Goal: Navigation & Orientation: Find specific page/section

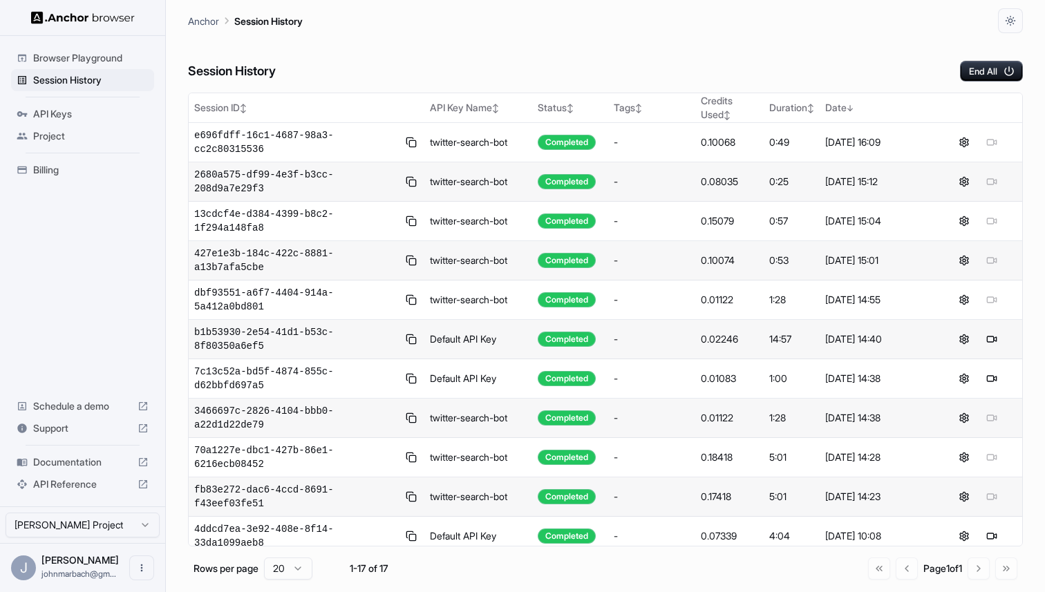
click at [68, 167] on span "Billing" at bounding box center [90, 170] width 115 height 14
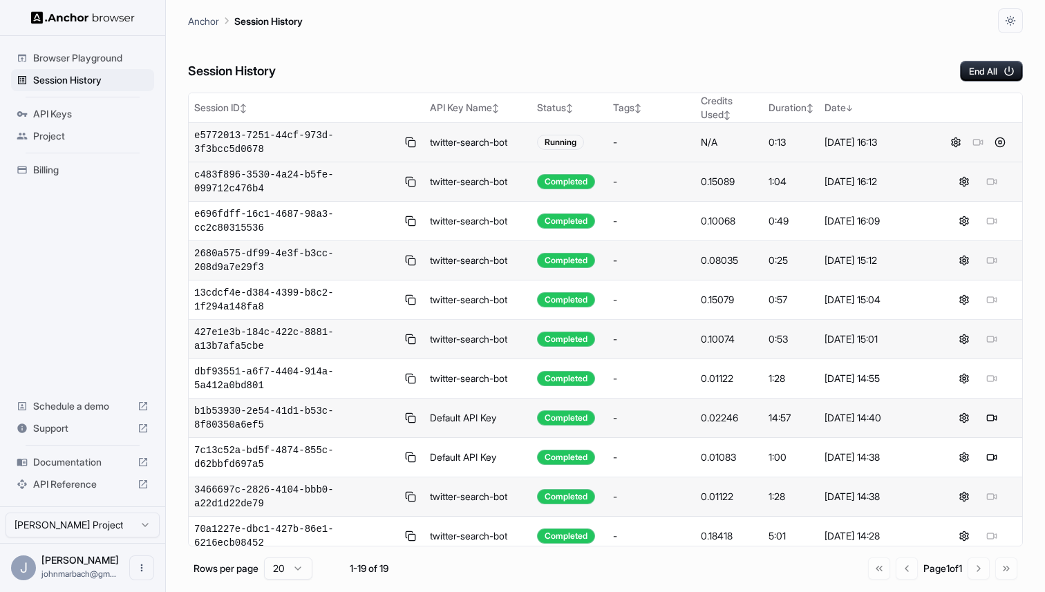
click at [485, 144] on td "twitter-search-bot" at bounding box center [478, 142] width 108 height 39
click at [281, 140] on span "e5772013-7251-44cf-973d-3f3bcc5d0678" at bounding box center [295, 143] width 203 height 28
click at [276, 145] on span "93005345-2dab-40de-9543-16835e6f93e7" at bounding box center [295, 143] width 203 height 28
click at [31, 59] on div "Browser Playground" at bounding box center [82, 58] width 143 height 22
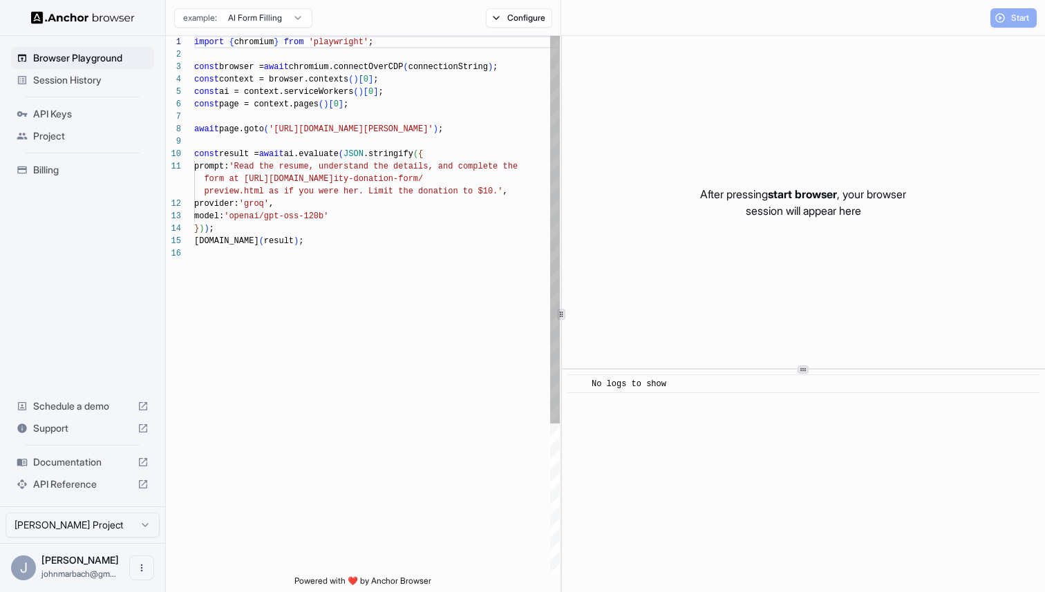
scroll to position [124, 0]
click at [775, 91] on div "After pressing start browser , your browser session will appear here" at bounding box center [803, 202] width 483 height 332
click at [1020, 14] on div "Start" at bounding box center [1013, 17] width 46 height 19
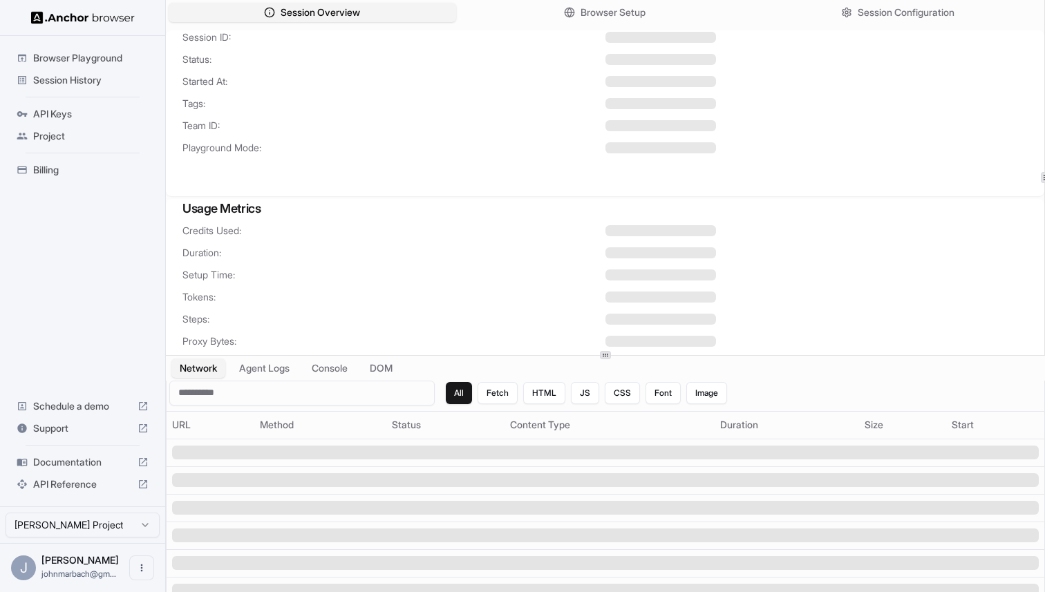
click at [55, 176] on span "Billing" at bounding box center [90, 170] width 115 height 14
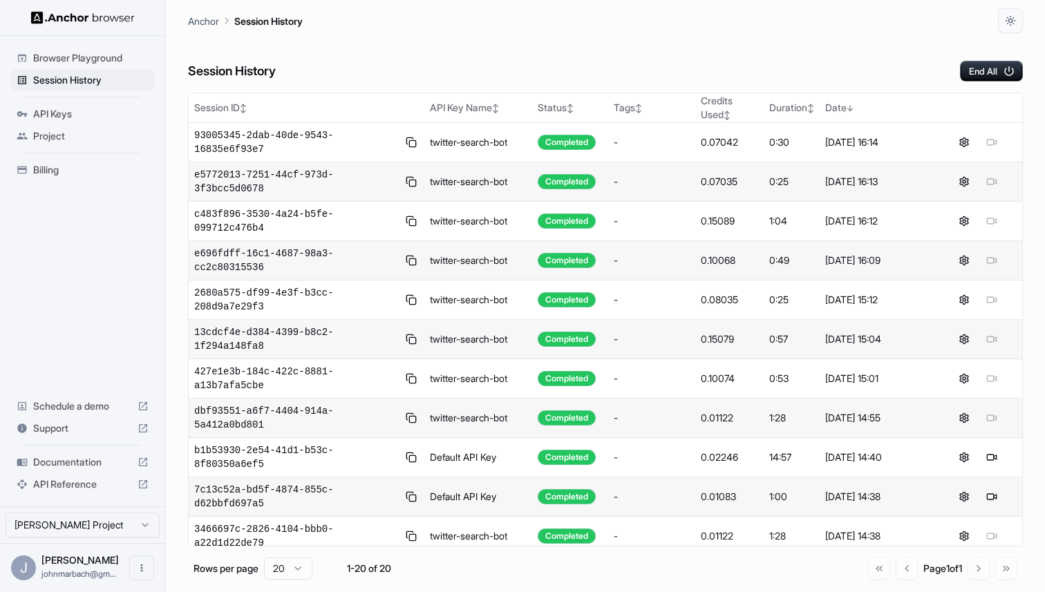
click at [55, 141] on span "Project" at bounding box center [90, 136] width 115 height 14
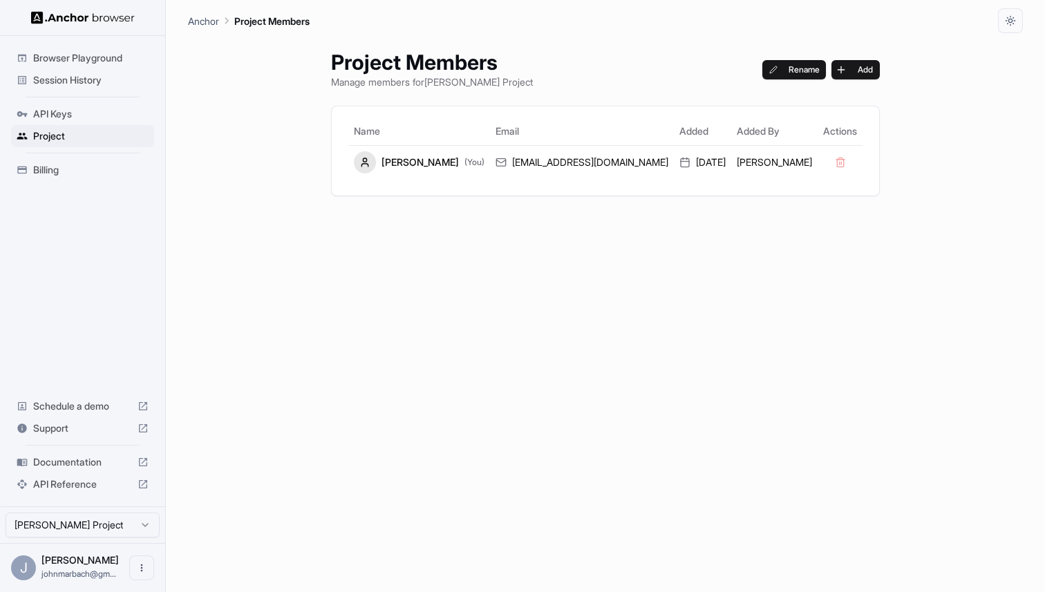
click at [54, 167] on span "Billing" at bounding box center [90, 170] width 115 height 14
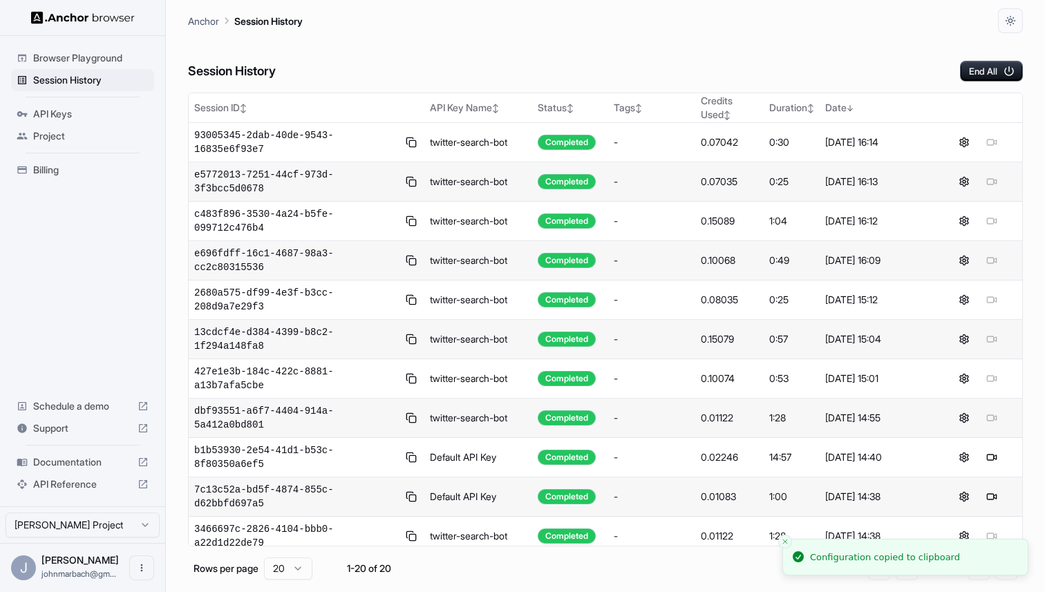
click at [84, 16] on img at bounding box center [83, 17] width 104 height 13
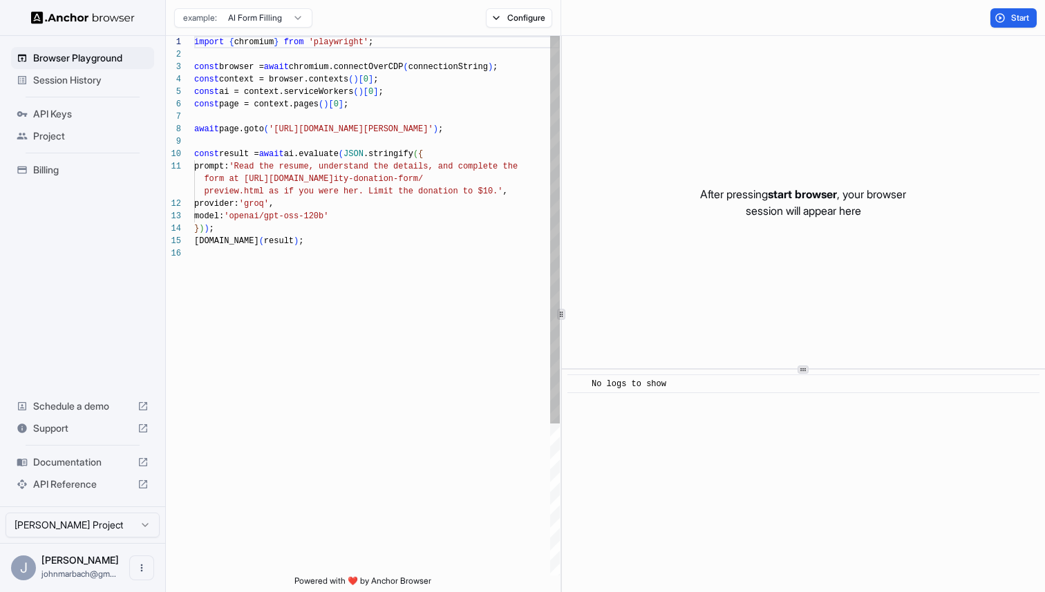
scroll to position [124, 0]
click at [104, 13] on img at bounding box center [83, 17] width 104 height 13
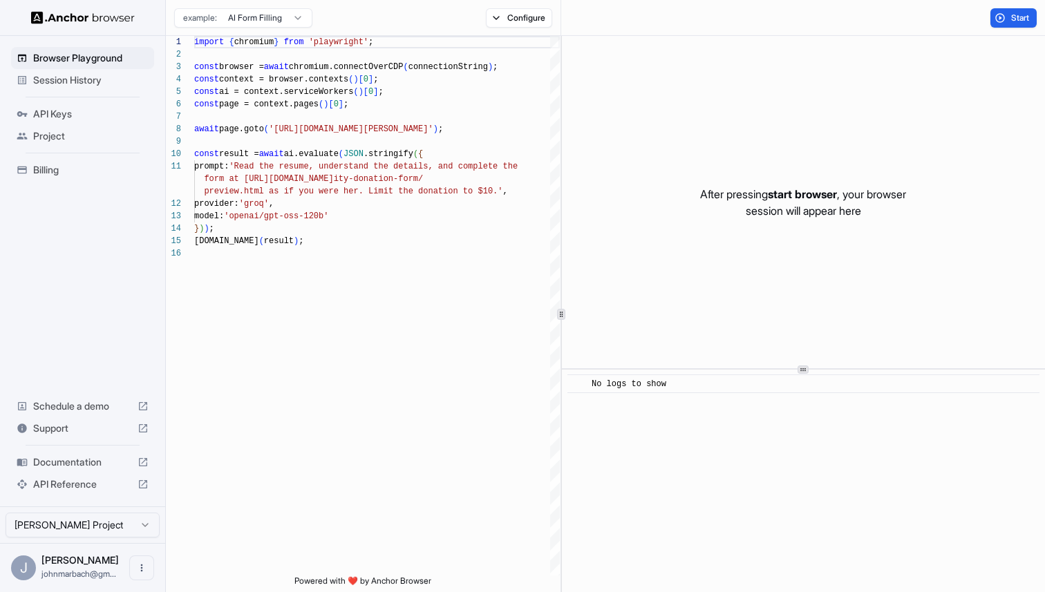
click at [70, 576] on span "johnmarbach@gm..." at bounding box center [78, 574] width 75 height 10
